Goal: Book appointment/travel/reservation

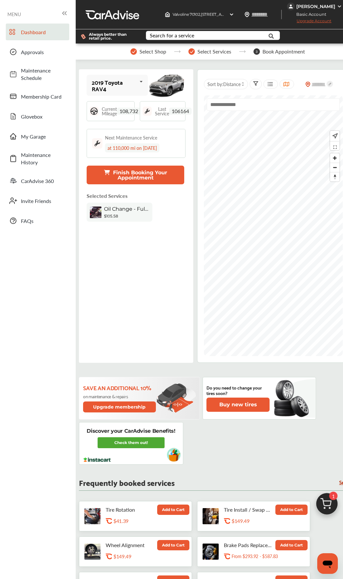
click at [324, 273] on img at bounding box center [327, 505] width 31 height 31
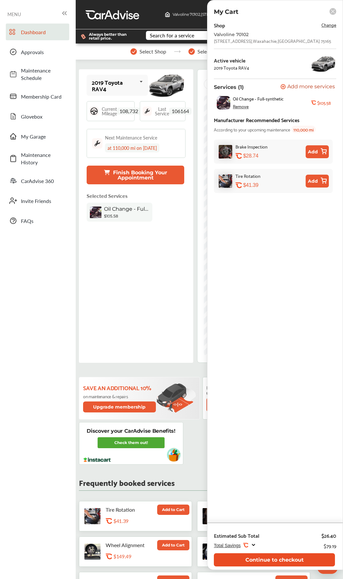
click at [291, 273] on button "Continue to checkout" at bounding box center [274, 559] width 121 height 13
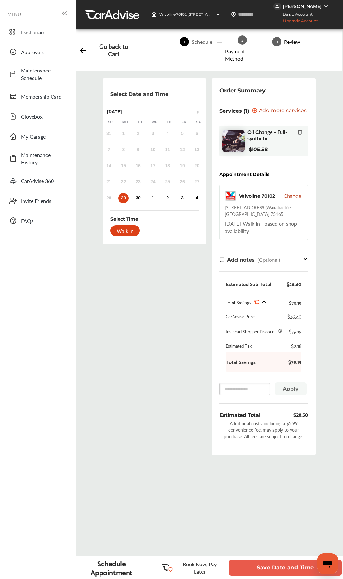
click at [265, 273] on button "Save Date and Time" at bounding box center [285, 568] width 113 height 16
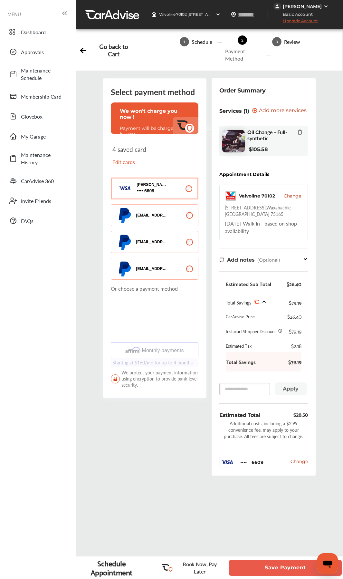
click at [265, 273] on button "Save Payment" at bounding box center [285, 568] width 113 height 16
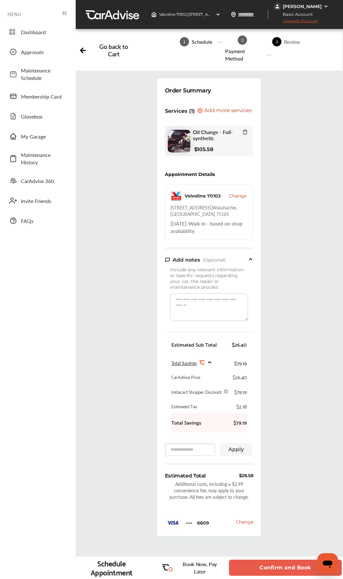
click at [265, 273] on button "Confirm and Book" at bounding box center [285, 568] width 113 height 16
